Goal: Information Seeking & Learning: Learn about a topic

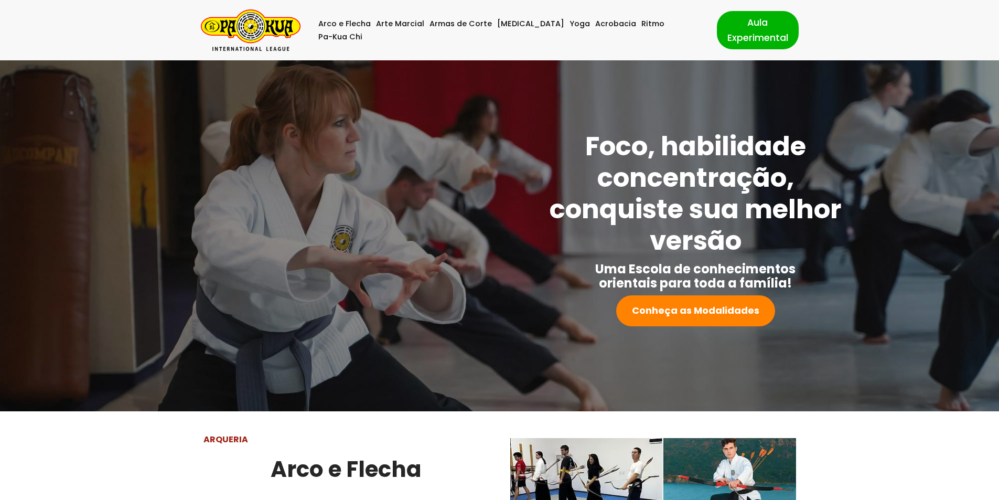
drag, startPoint x: 994, startPoint y: 42, endPoint x: 998, endPoint y: 50, distance: 9.2
click at [995, 52] on div "Arco e Flecha Arte Marcial Armas de Corte [MEDICAL_DATA] Yoga Acrobacia Ritmo P…" at bounding box center [499, 30] width 999 height 60
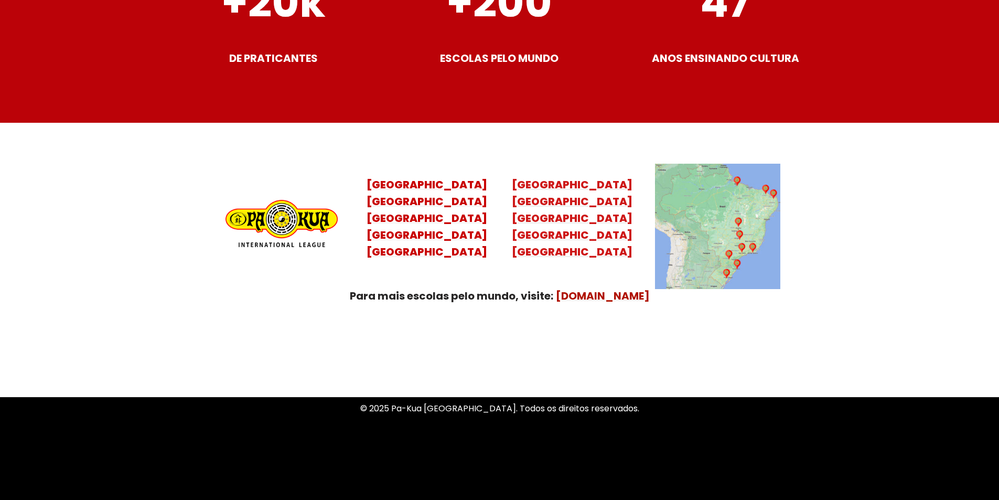
click at [591, 223] on mark "[GEOGRAPHIC_DATA] [GEOGRAPHIC_DATA]" at bounding box center [572, 235] width 121 height 48
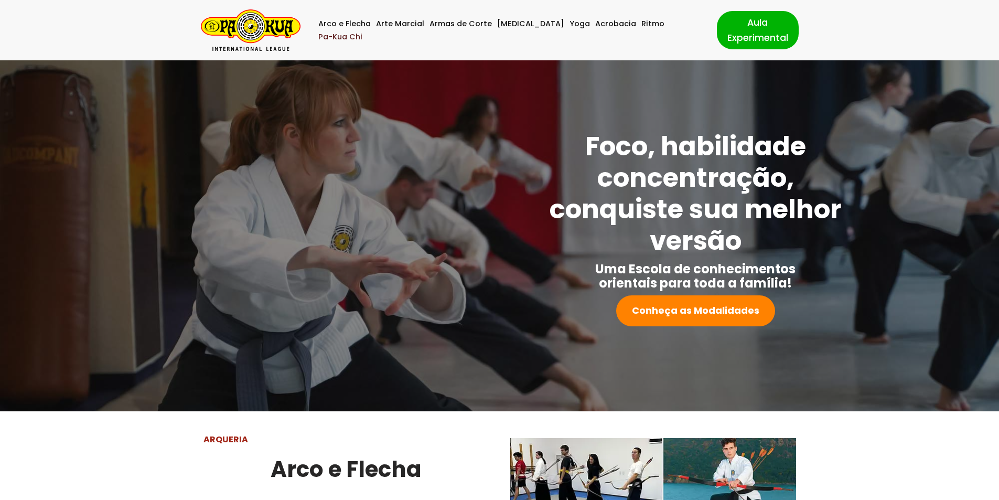
click at [362, 34] on link "Pa-Kua Chi" at bounding box center [340, 36] width 44 height 13
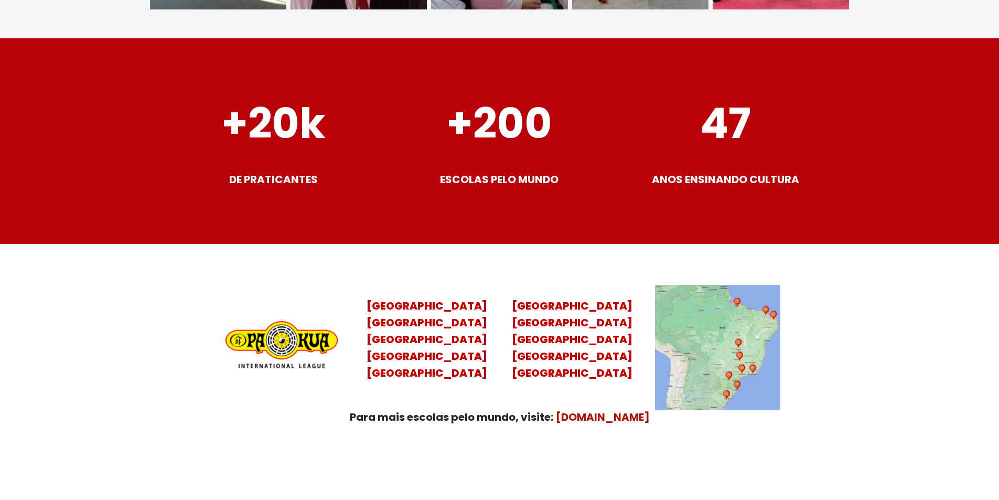
scroll to position [4017, 0]
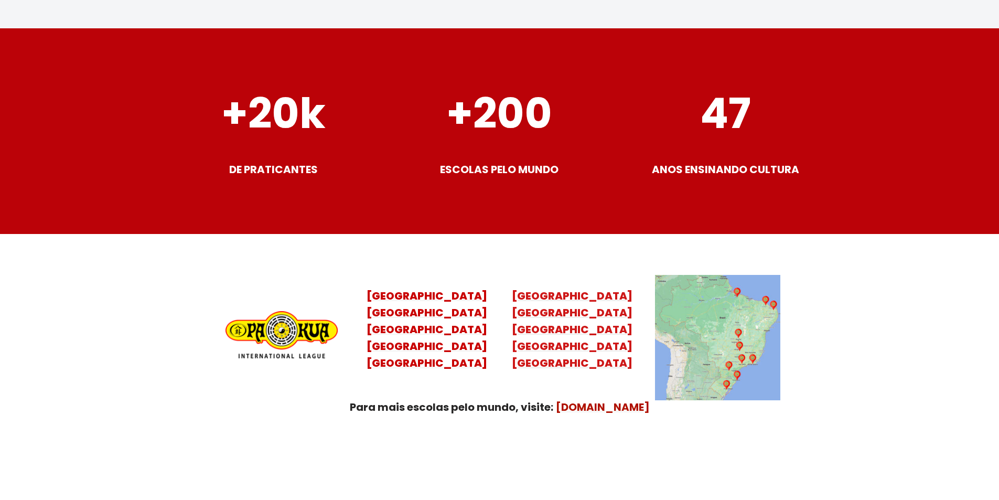
click at [569, 331] on mark "[GEOGRAPHIC_DATA] [GEOGRAPHIC_DATA]" at bounding box center [572, 346] width 121 height 48
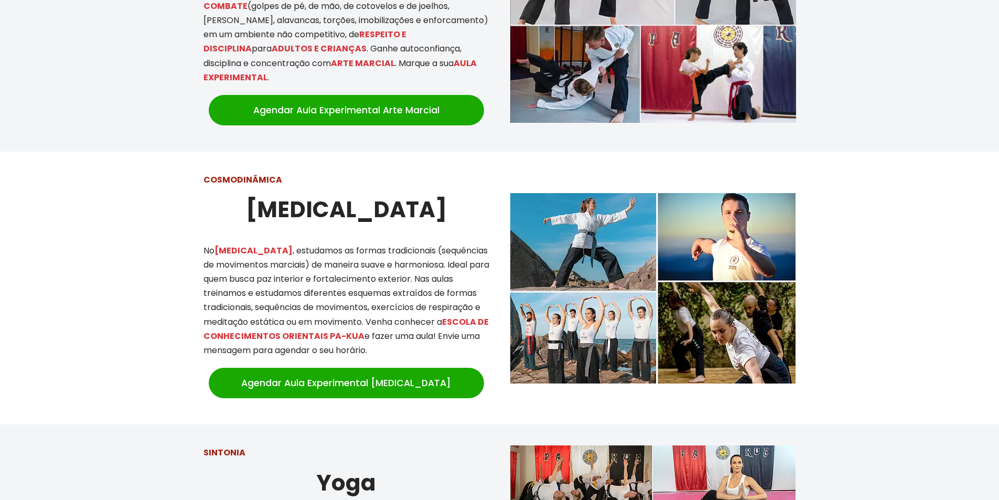
scroll to position [792, 0]
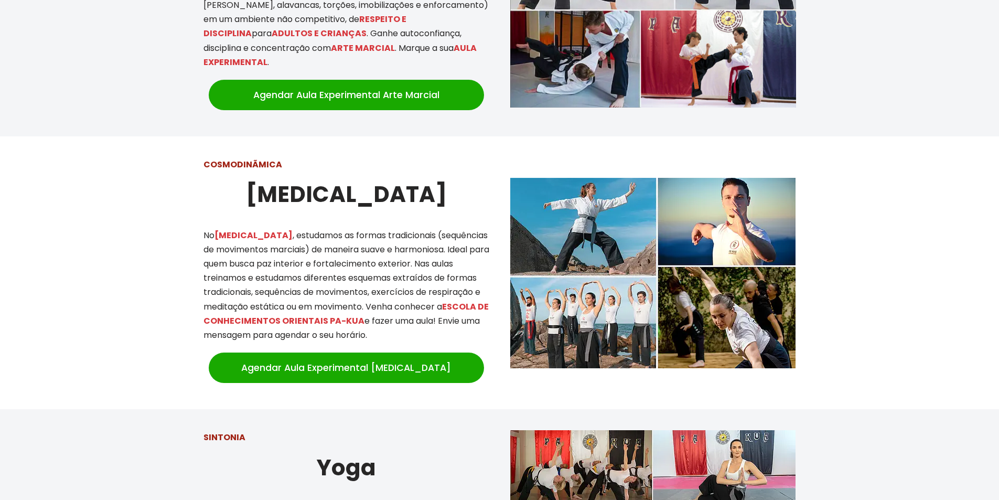
click at [570, 208] on img at bounding box center [652, 273] width 285 height 190
drag, startPoint x: 576, startPoint y: 331, endPoint x: 570, endPoint y: 315, distance: 17.2
click at [575, 330] on img at bounding box center [652, 273] width 285 height 190
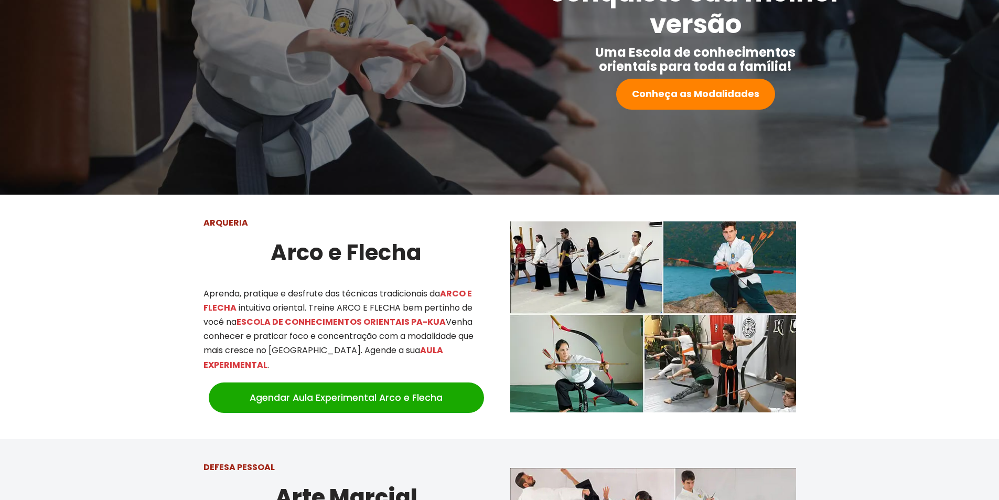
scroll to position [0, 0]
